Goal: Information Seeking & Learning: Learn about a topic

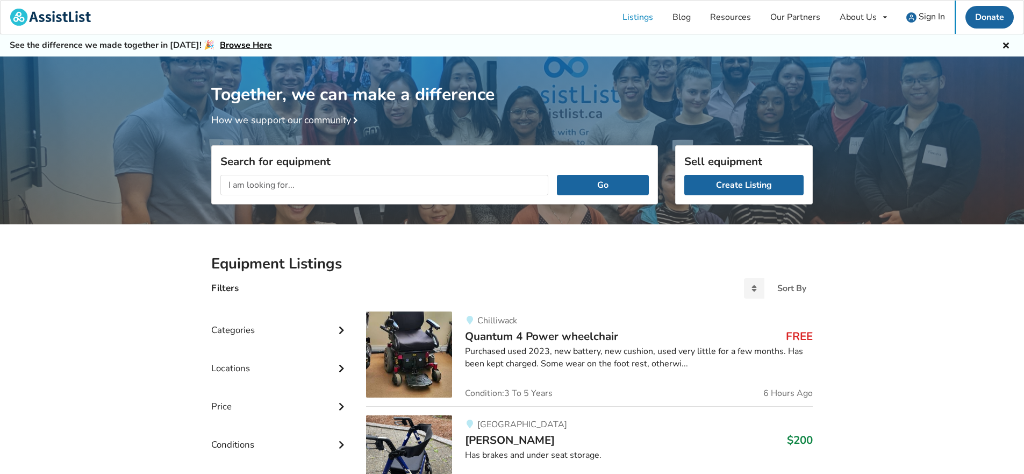
click at [265, 190] on input "text" at bounding box center [384, 185] width 328 height 20
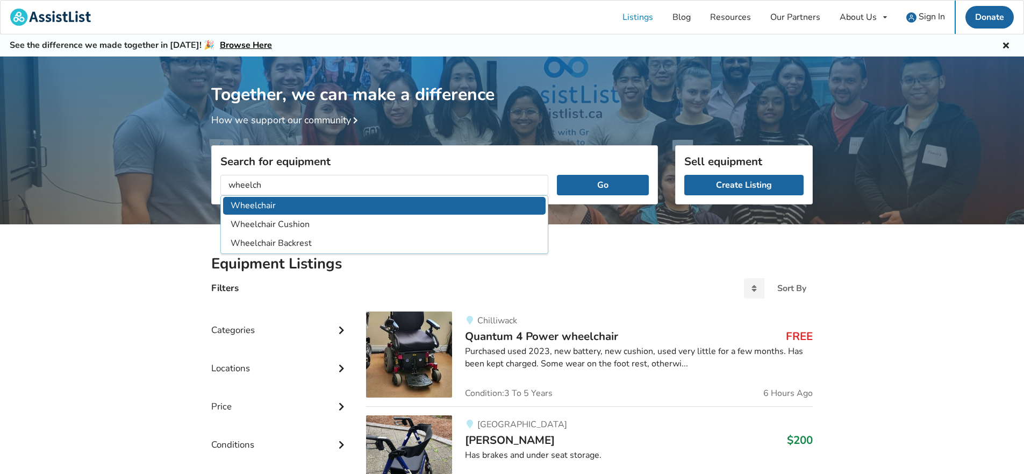
click at [262, 202] on li "Wheelchair" at bounding box center [384, 206] width 323 height 18
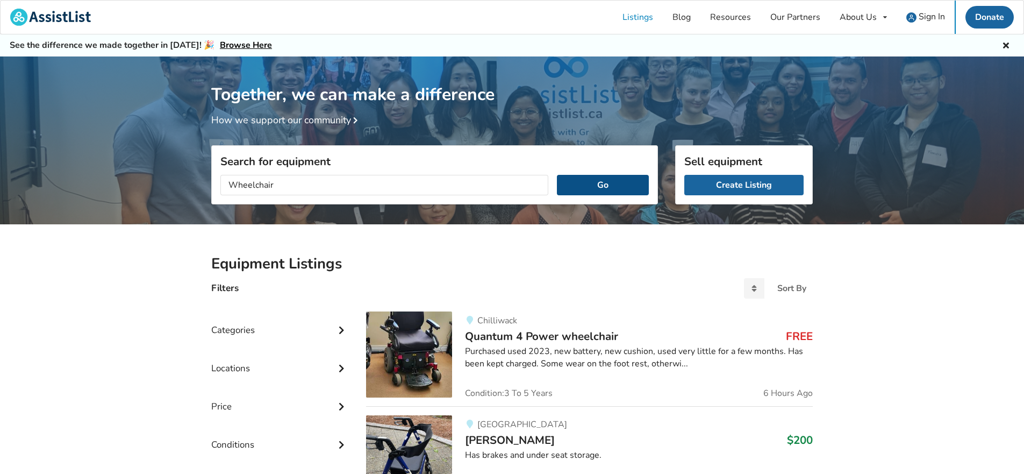
click at [619, 188] on button "Go" at bounding box center [603, 185] width 92 height 20
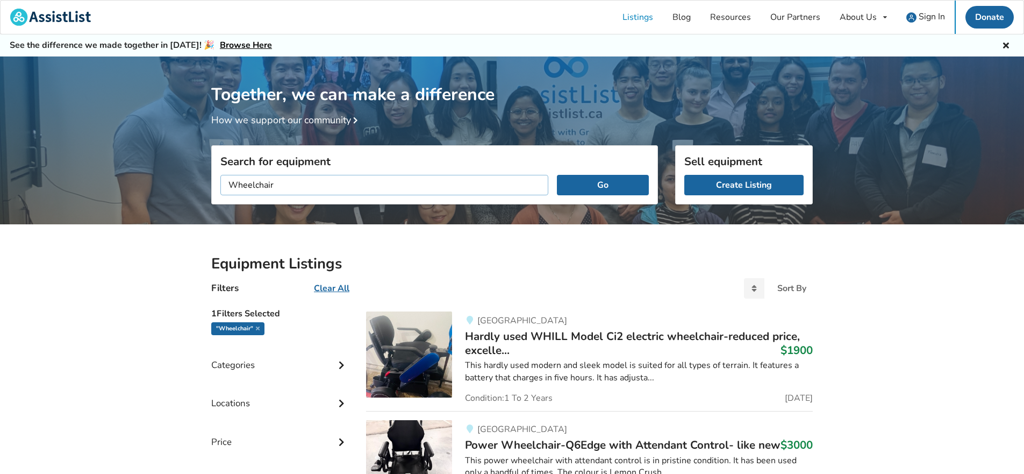
click at [295, 184] on input "Wheelchair" at bounding box center [384, 185] width 328 height 20
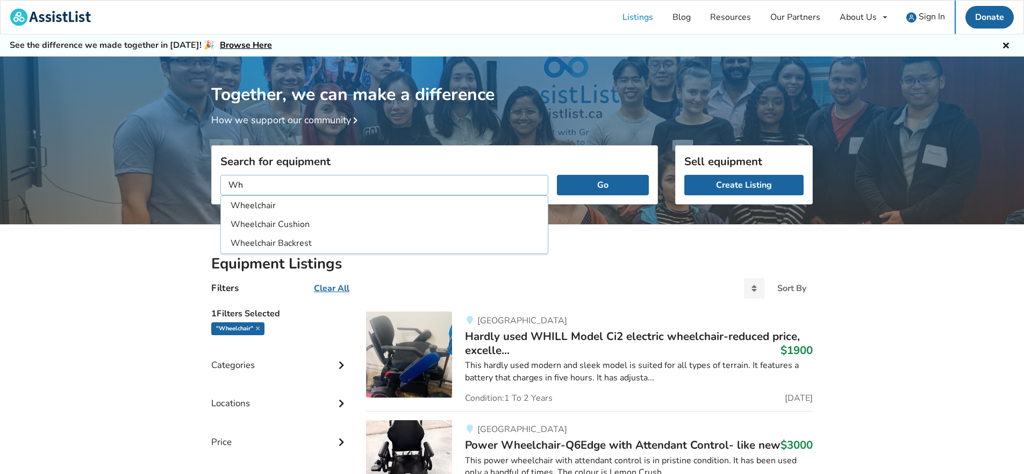
type input "W"
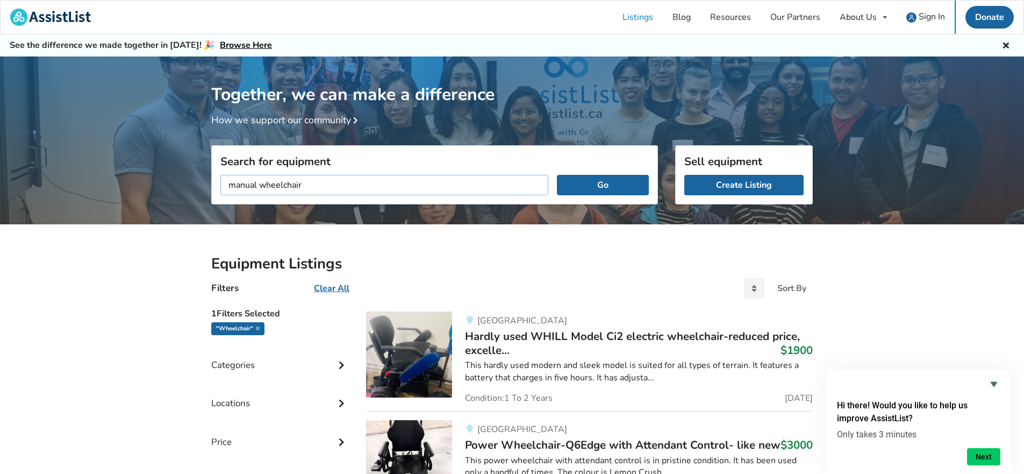
type input "manual wheelchair"
click at [557, 175] on button "Go" at bounding box center [603, 185] width 92 height 20
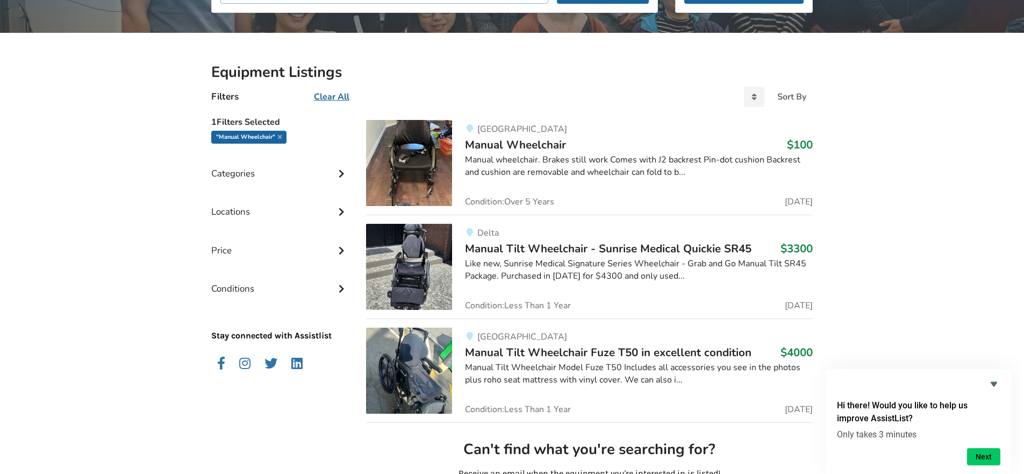
scroll to position [215, 0]
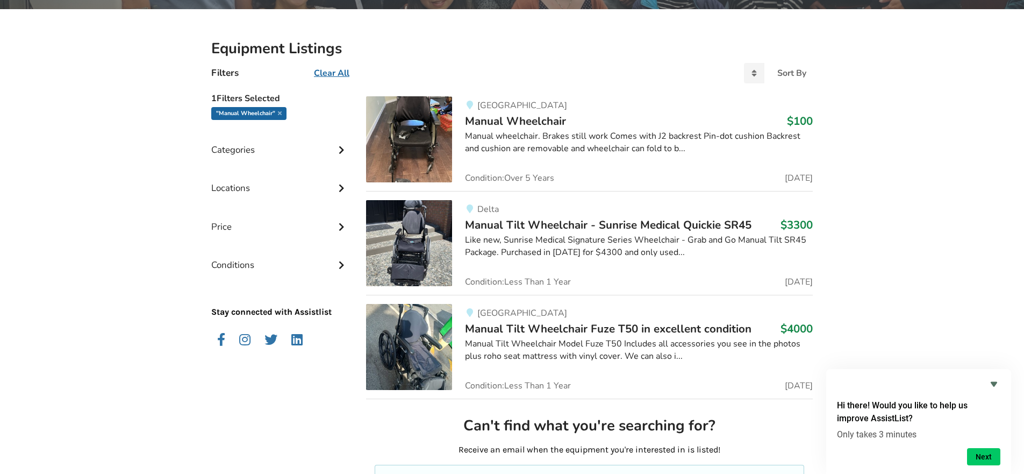
click at [532, 120] on span "Manual Wheelchair" at bounding box center [515, 120] width 101 height 15
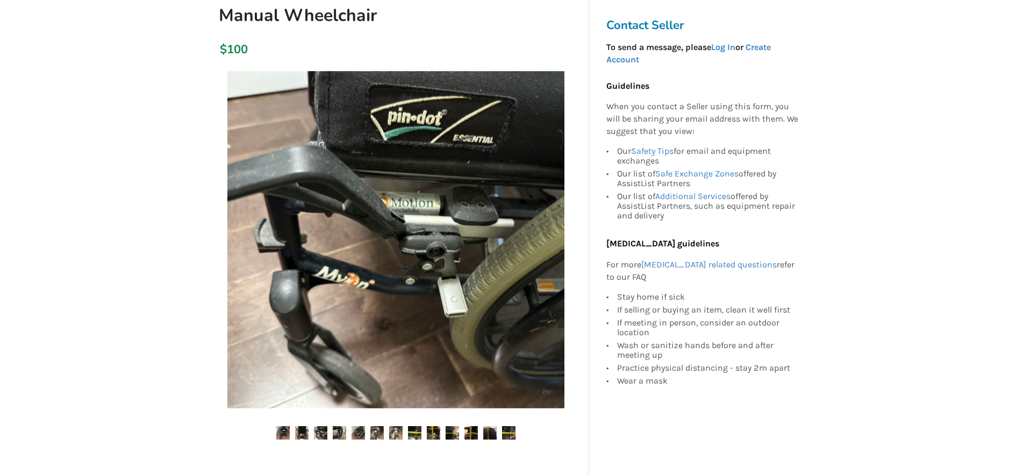
scroll to position [161, 0]
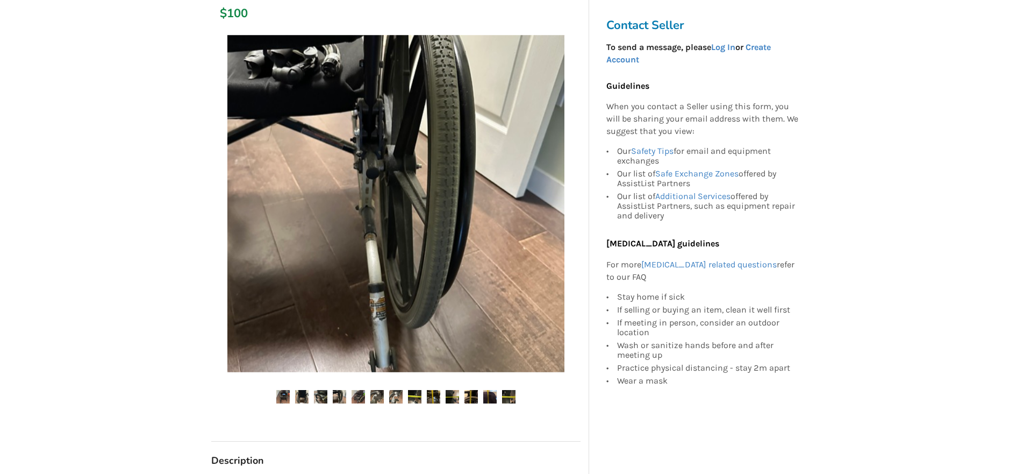
click at [302, 398] on img at bounding box center [301, 396] width 13 height 13
click at [322, 397] on img at bounding box center [320, 396] width 13 height 13
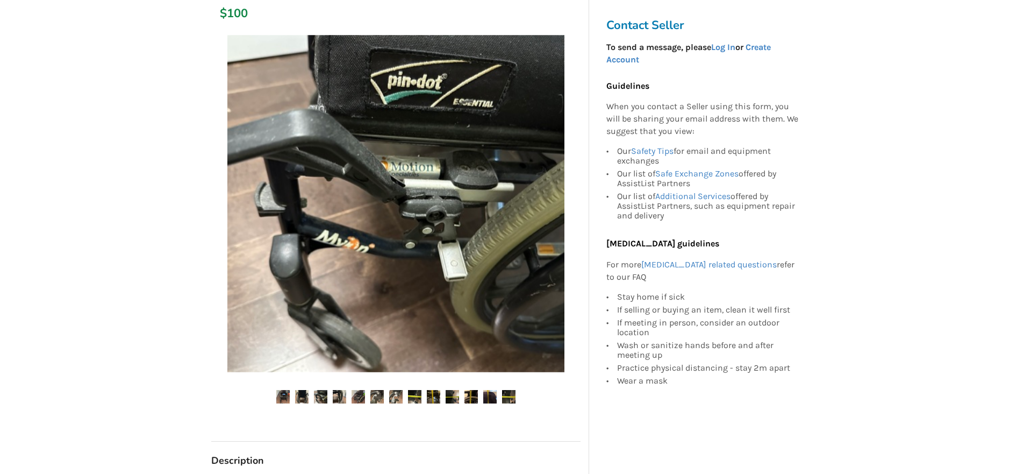
click at [346, 395] on img at bounding box center [339, 396] width 13 height 13
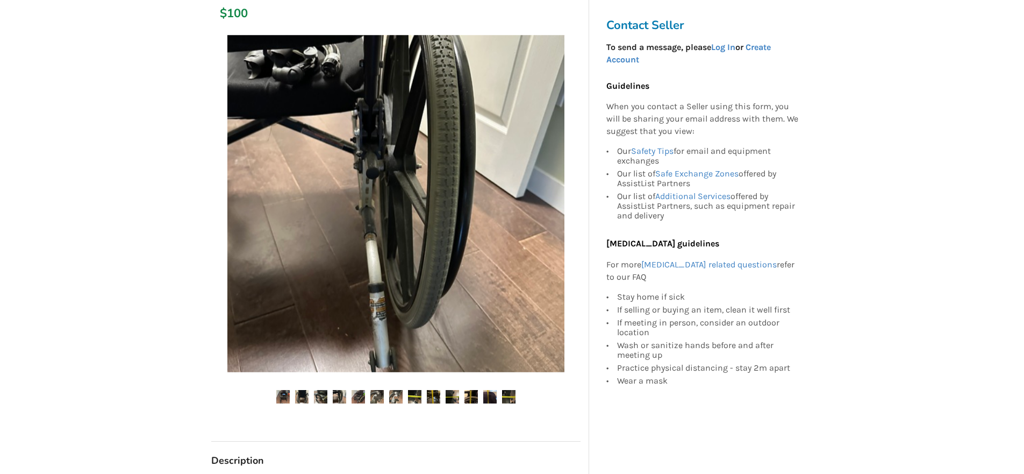
click at [379, 397] on img at bounding box center [377, 396] width 13 height 13
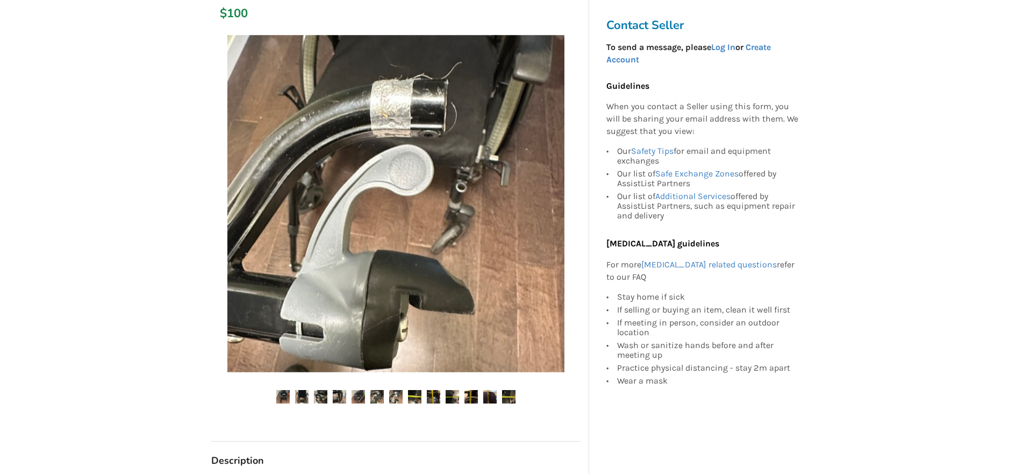
click at [414, 395] on img at bounding box center [414, 396] width 13 height 13
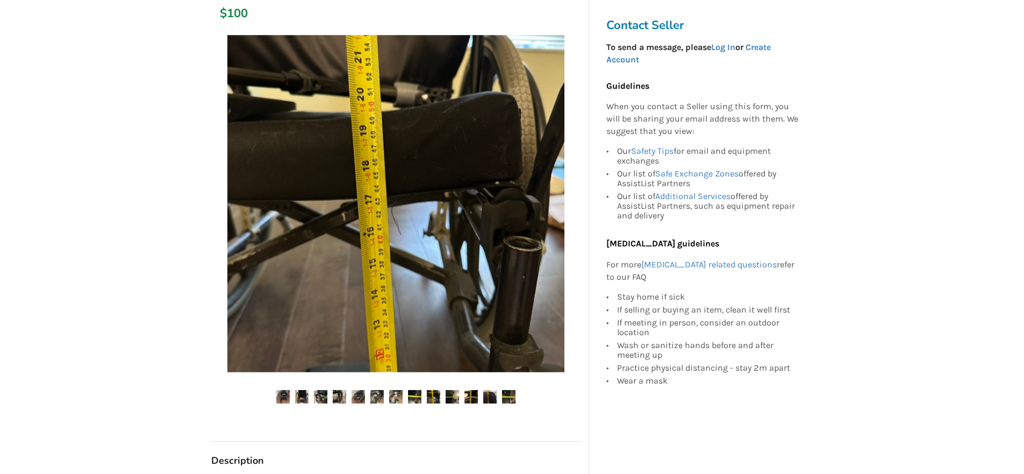
click at [437, 398] on img at bounding box center [433, 396] width 13 height 13
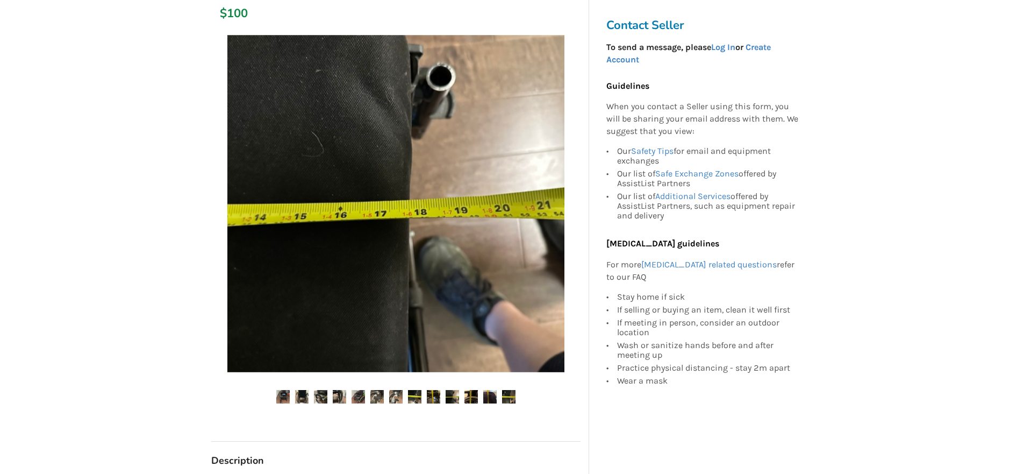
click at [453, 397] on img at bounding box center [452, 396] width 13 height 13
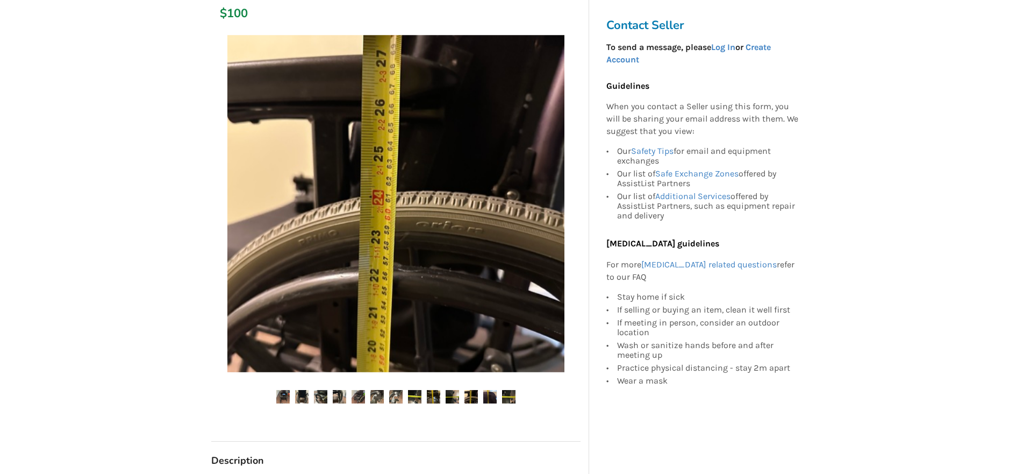
click at [466, 397] on img at bounding box center [471, 396] width 13 height 13
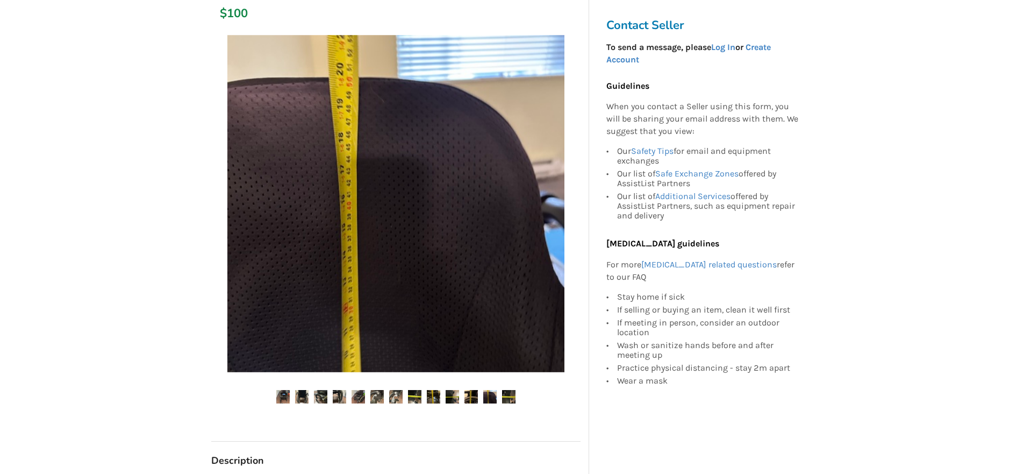
click at [472, 397] on img at bounding box center [471, 396] width 13 height 13
click at [491, 394] on img at bounding box center [489, 396] width 13 height 13
click at [513, 397] on img at bounding box center [508, 396] width 13 height 13
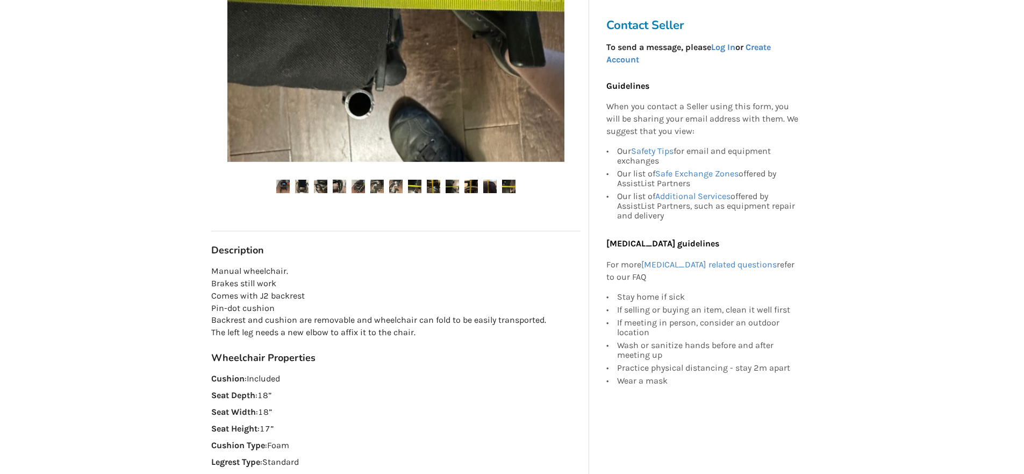
scroll to position [376, 0]
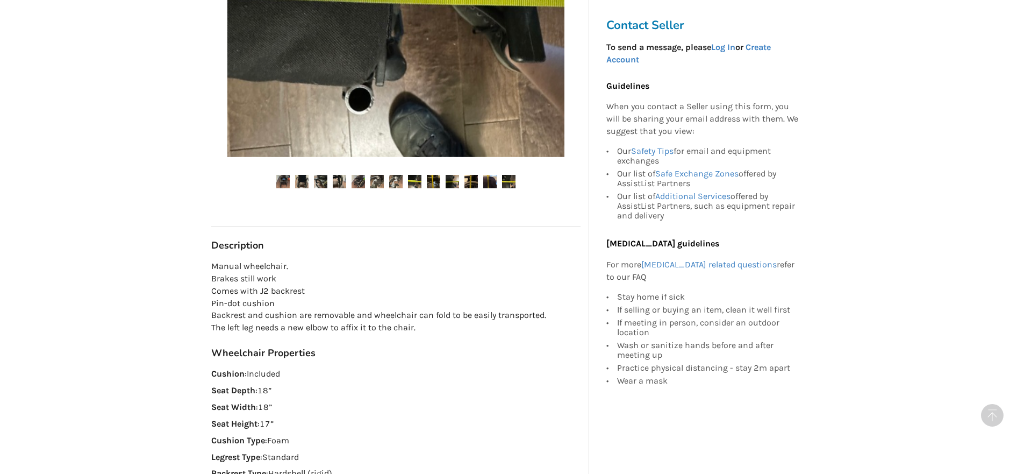
click at [515, 182] on img at bounding box center [508, 181] width 13 height 13
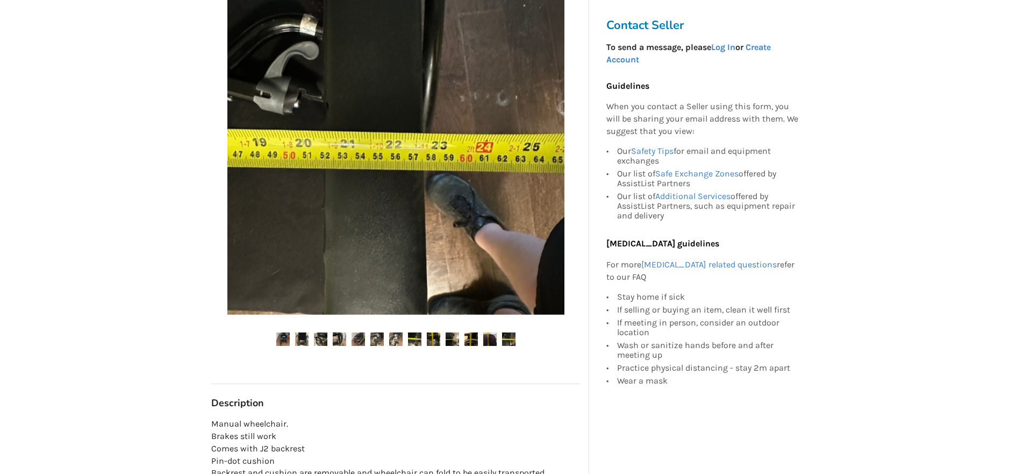
scroll to position [161, 0]
